Goal: Task Accomplishment & Management: Manage account settings

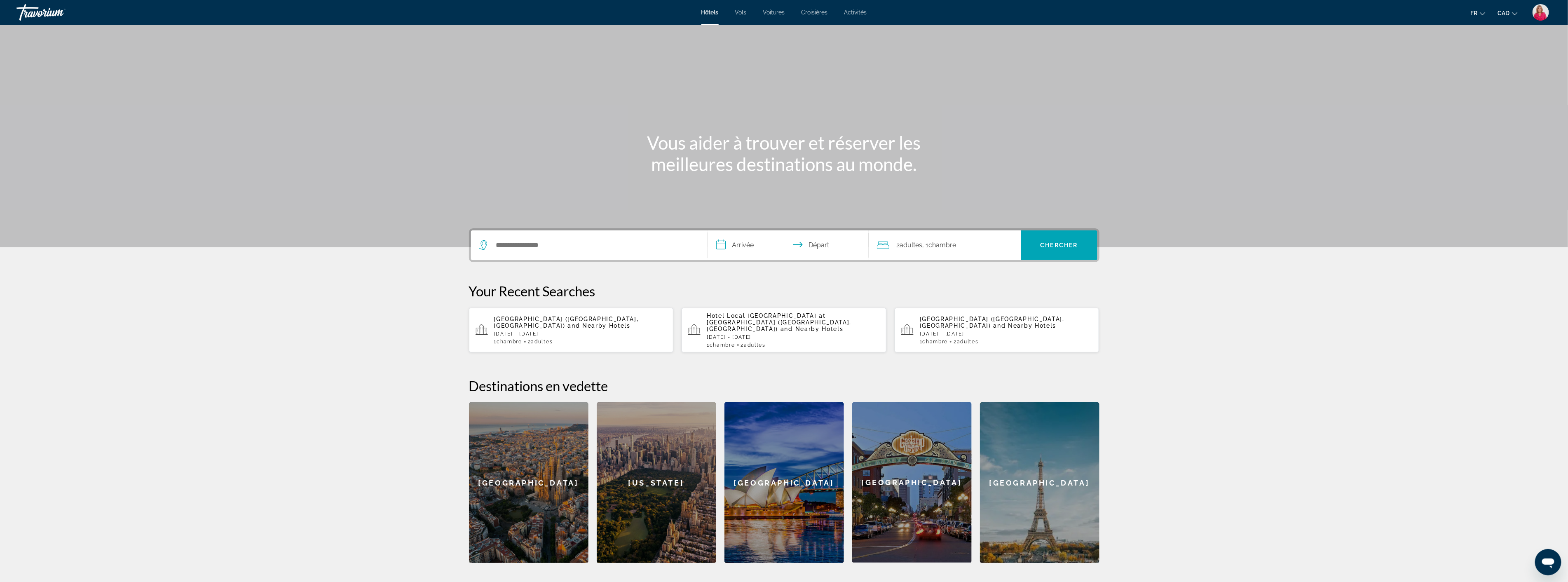
click at [858, 12] on span "Activités" at bounding box center [855, 12] width 23 height 7
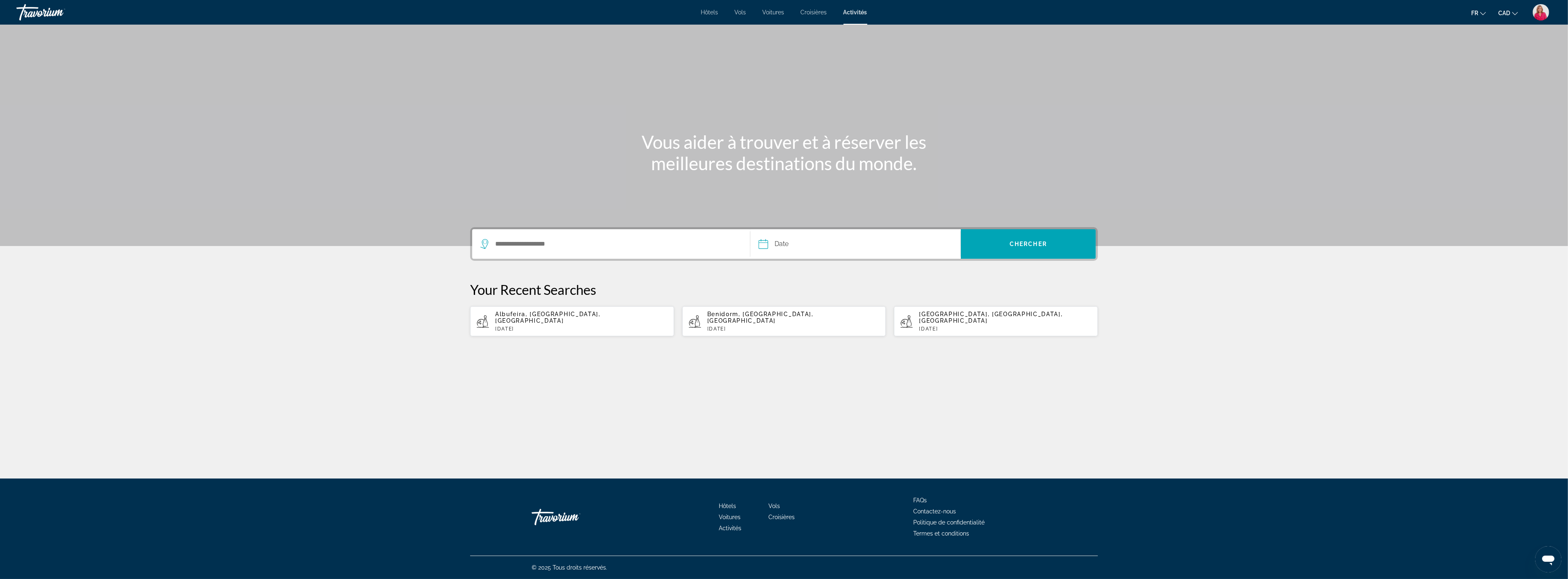
click at [860, 19] on div "Hôtels Vols Voitures Croisières Activités Hôtels Vols Voitures Croisières Activ…" at bounding box center [784, 12] width 1568 height 21
click at [814, 13] on span "Croisières" at bounding box center [814, 12] width 26 height 7
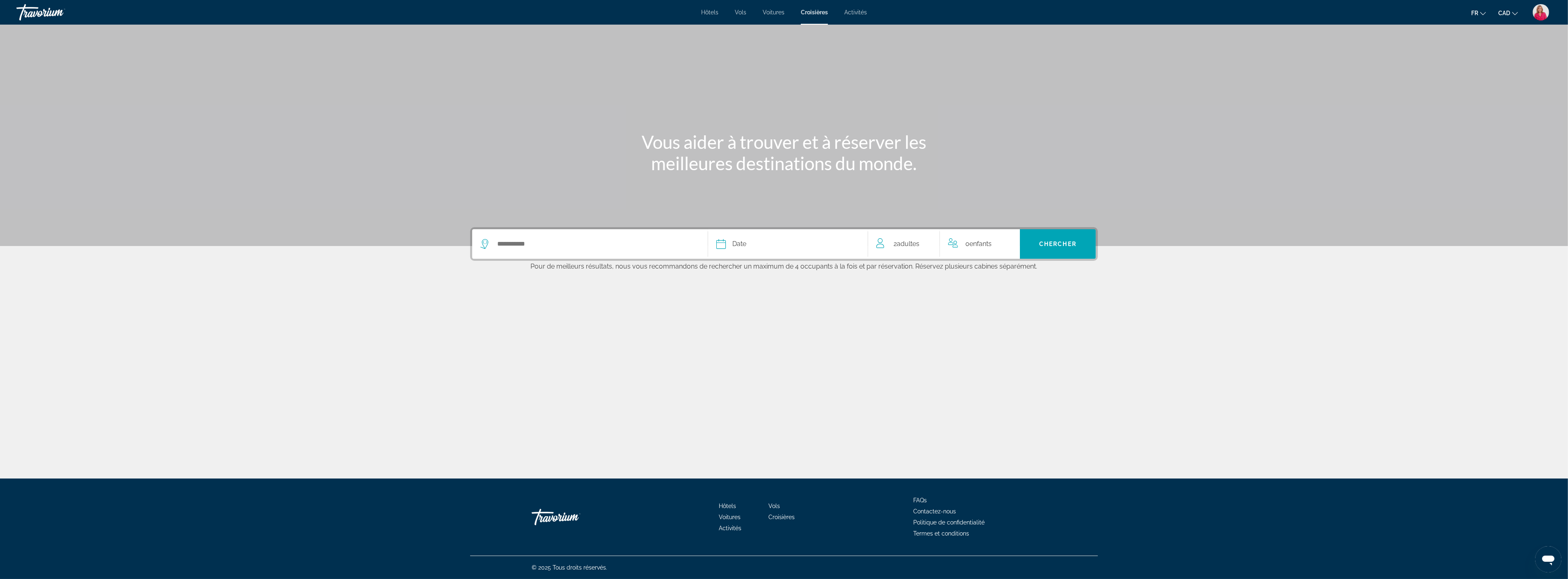
click at [774, 14] on span "Voitures" at bounding box center [774, 12] width 22 height 7
click at [716, 15] on span "Hôtels" at bounding box center [710, 12] width 17 height 7
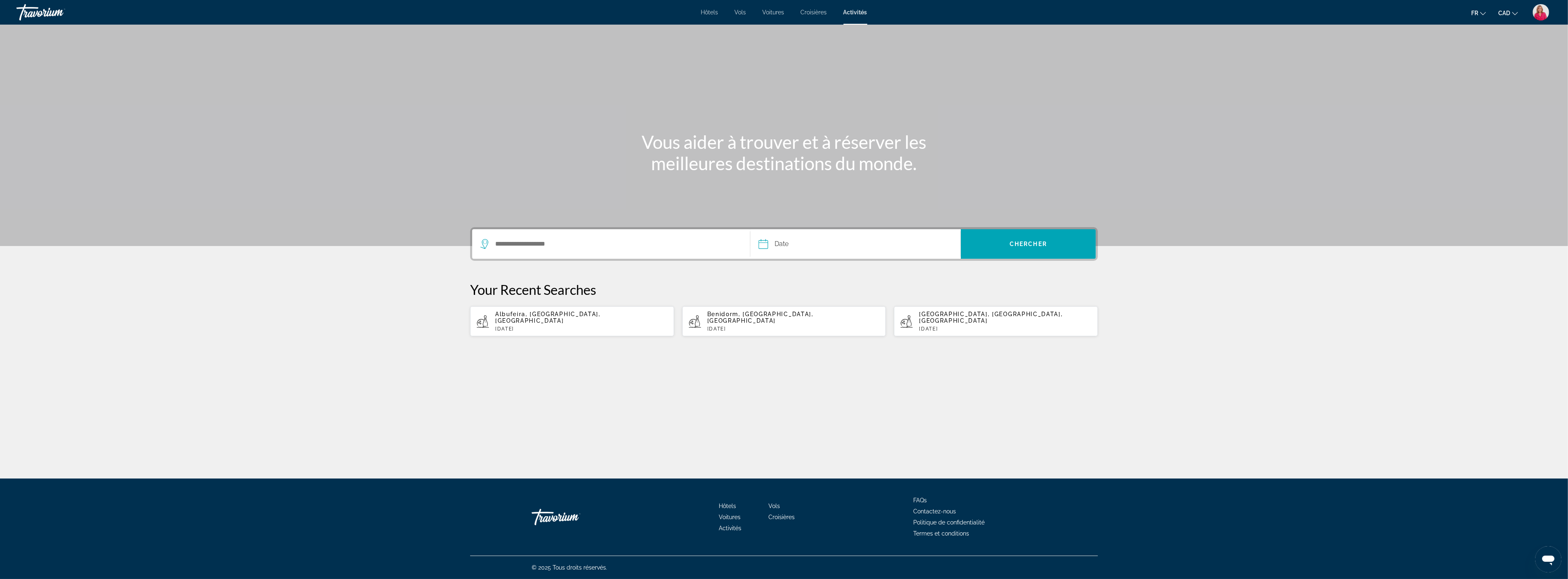
click at [1514, 13] on icon "Change currency" at bounding box center [1514, 13] width 5 height 3
click at [1475, 15] on span "fr" at bounding box center [1474, 13] width 7 height 7
click at [1541, 15] on img "User Menu" at bounding box center [1541, 12] width 16 height 16
click at [1498, 80] on link "Mon compte" at bounding box center [1491, 79] width 42 height 11
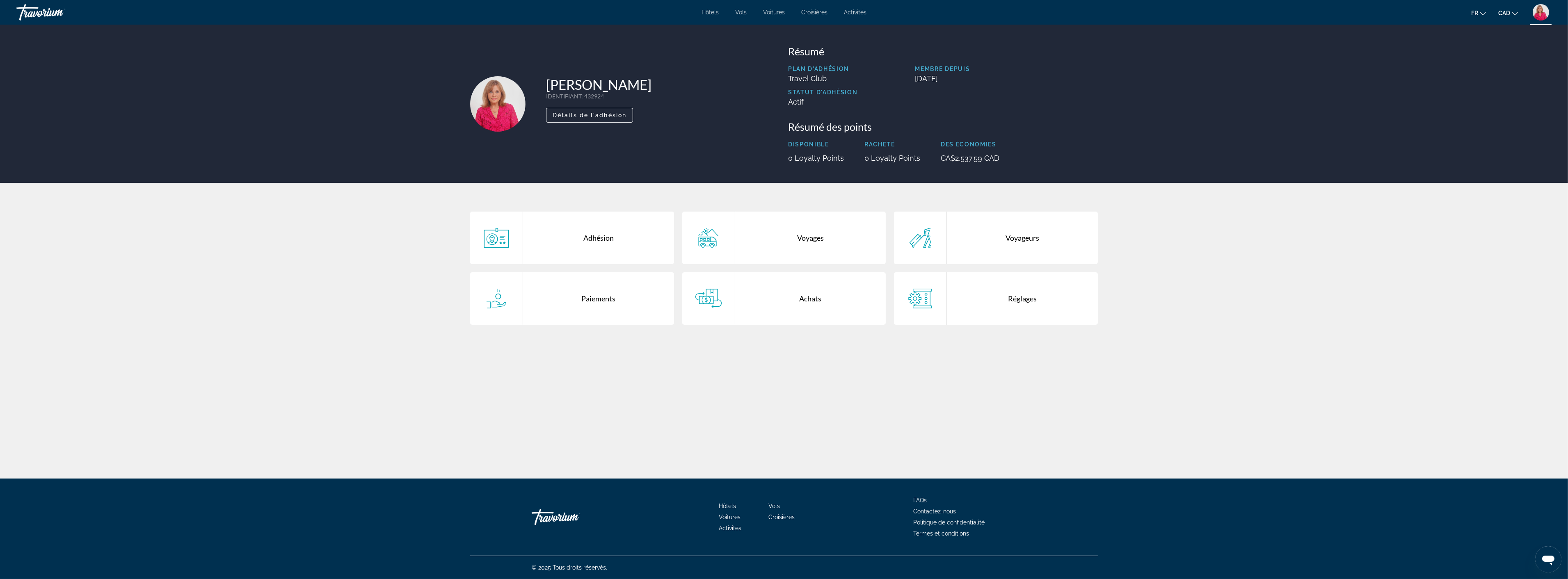
click at [805, 297] on div "Achats" at bounding box center [811, 299] width 151 height 52
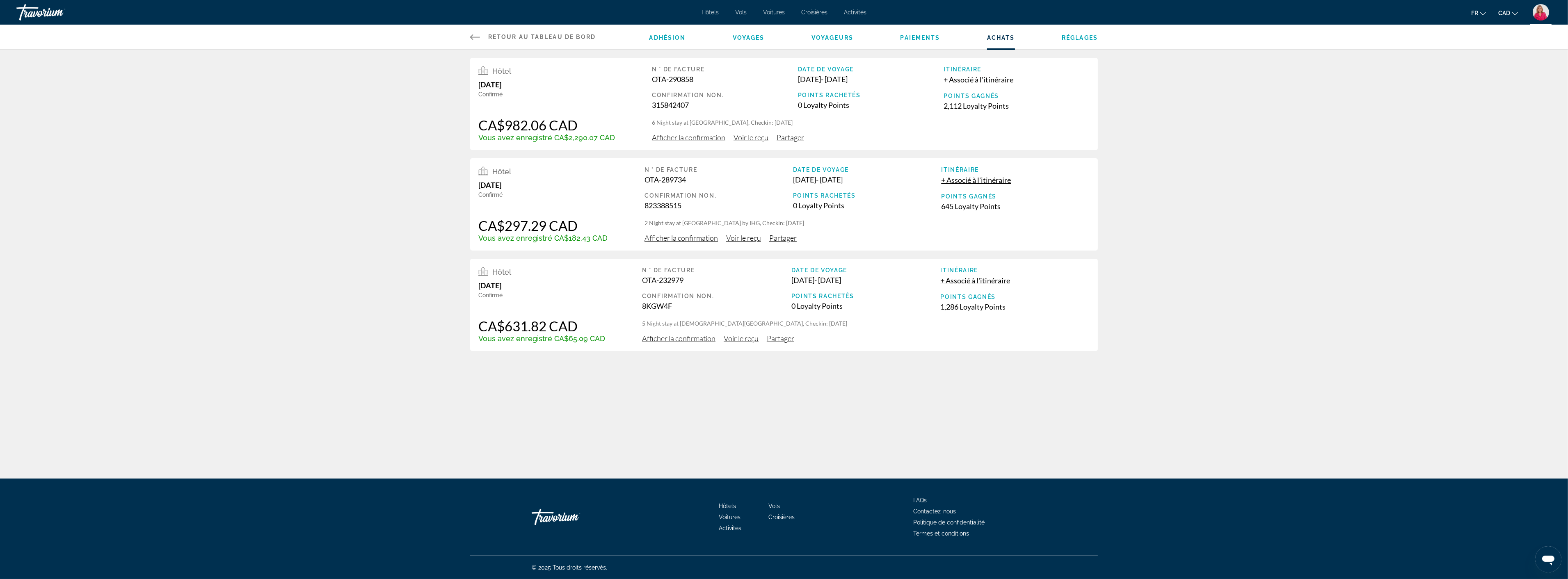
click at [741, 137] on span "Voir le reçu" at bounding box center [751, 137] width 35 height 9
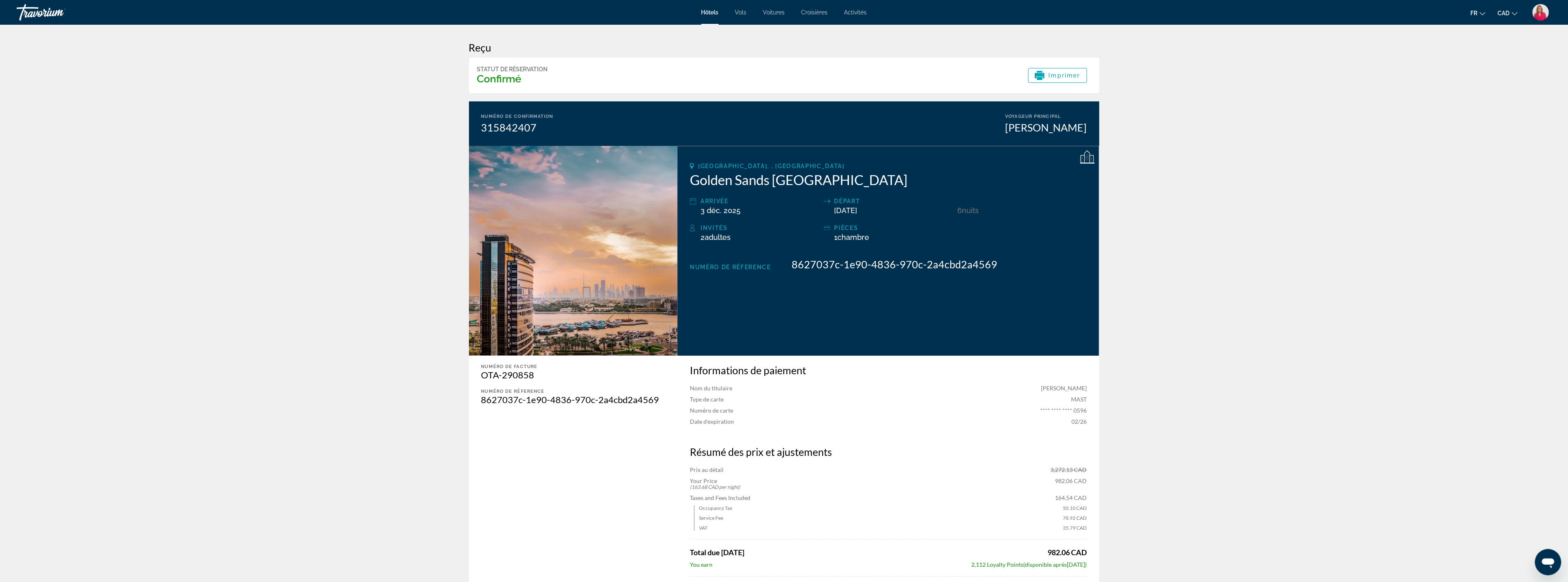
click at [742, 14] on span "Vols" at bounding box center [740, 12] width 12 height 7
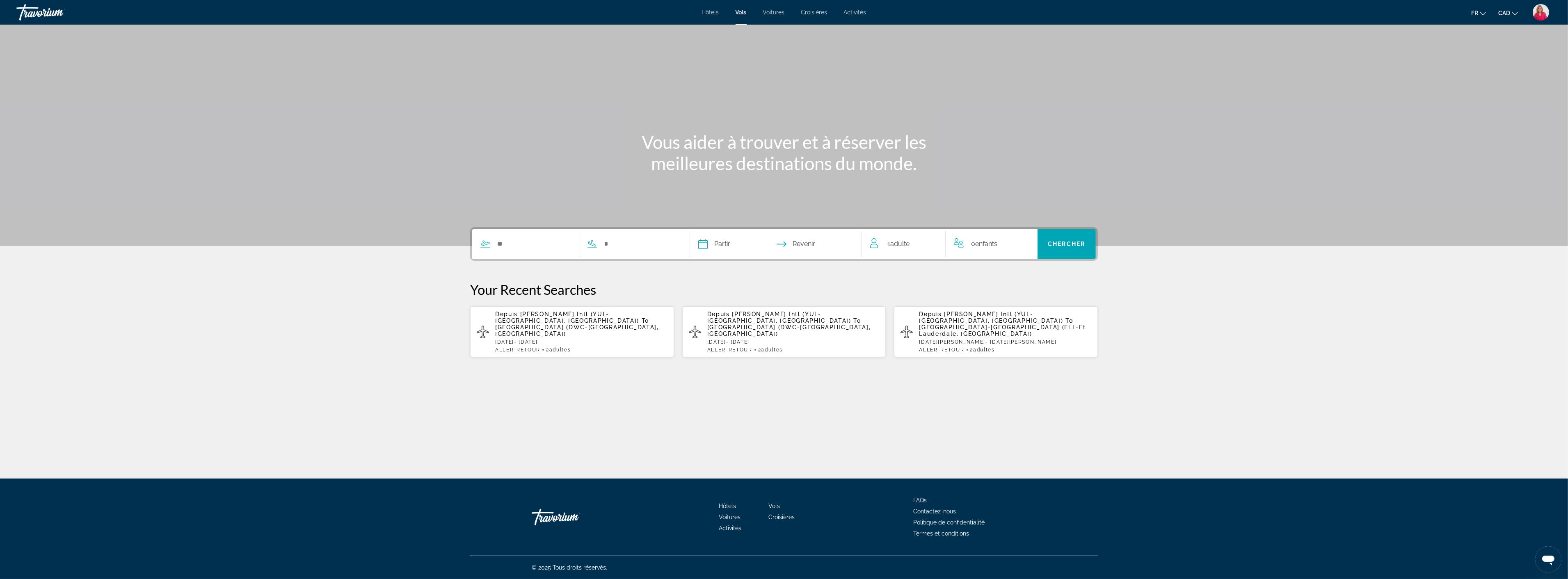
click at [777, 14] on span "Voitures" at bounding box center [774, 12] width 22 height 7
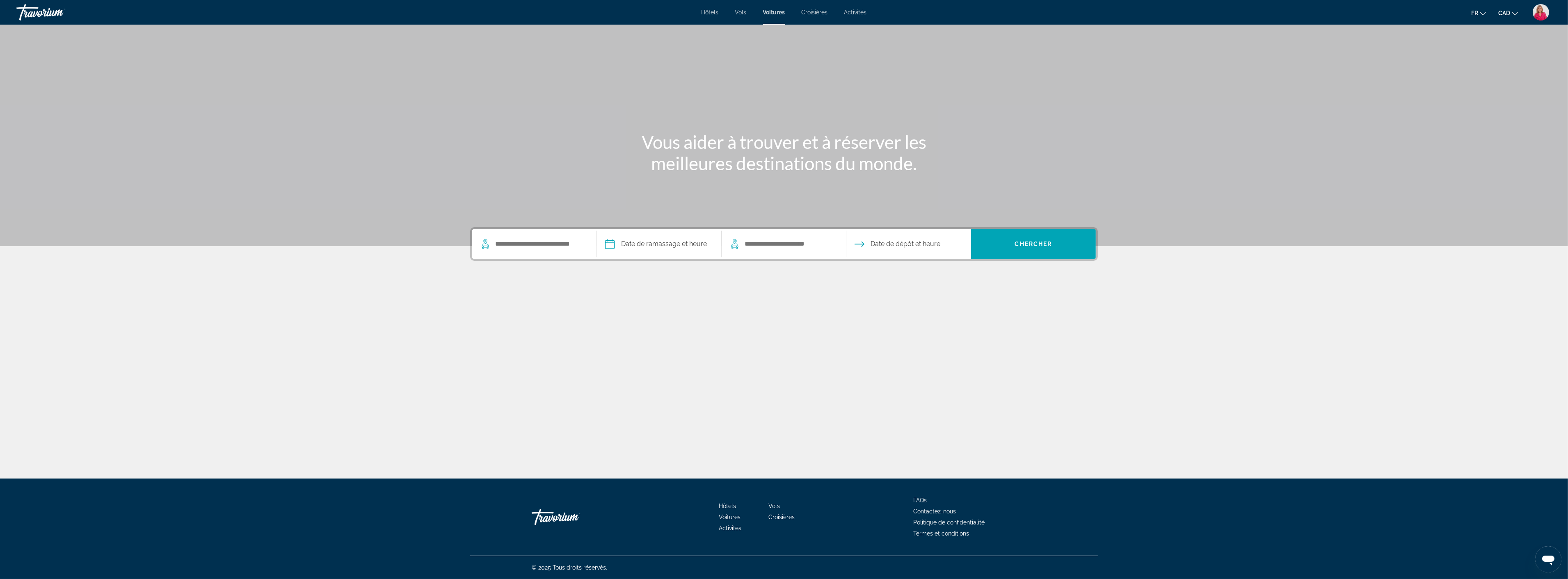
click at [814, 12] on span "Croisières" at bounding box center [814, 12] width 26 height 7
click at [864, 13] on span "Activités" at bounding box center [855, 12] width 23 height 7
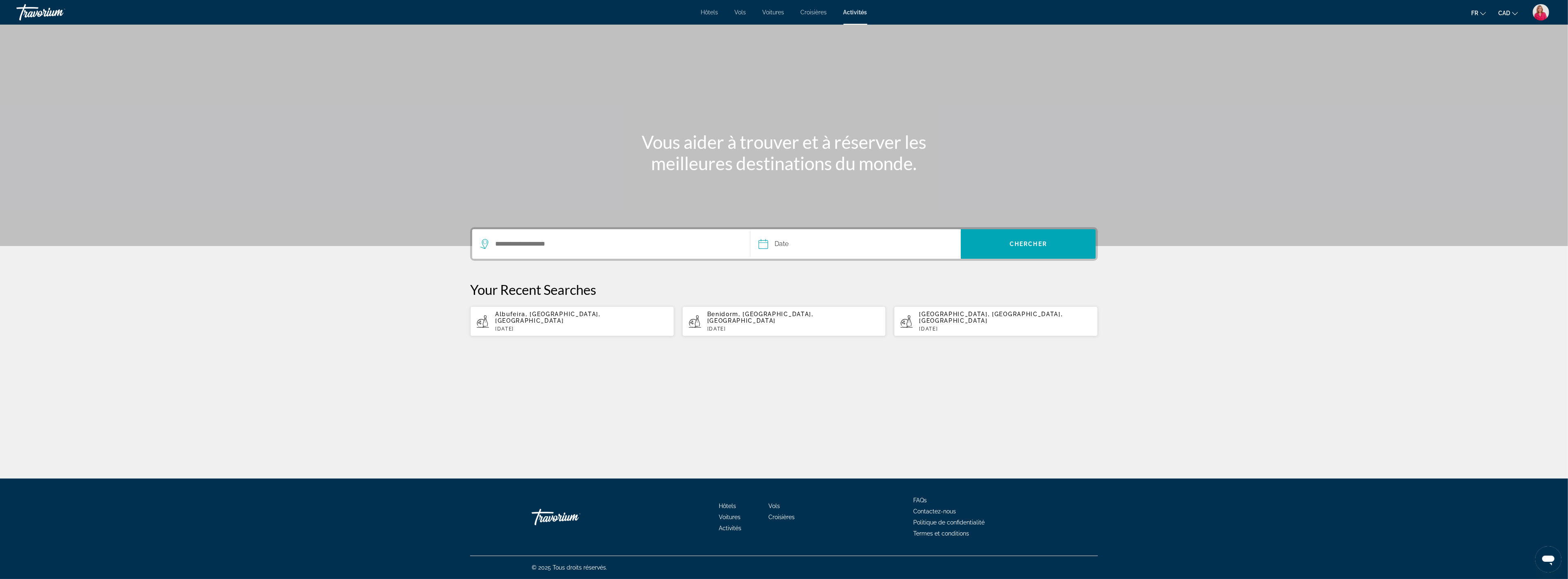
click at [717, 15] on span "Hôtels" at bounding box center [710, 12] width 17 height 7
